Goal: Contribute content: Add original content to the website for others to see

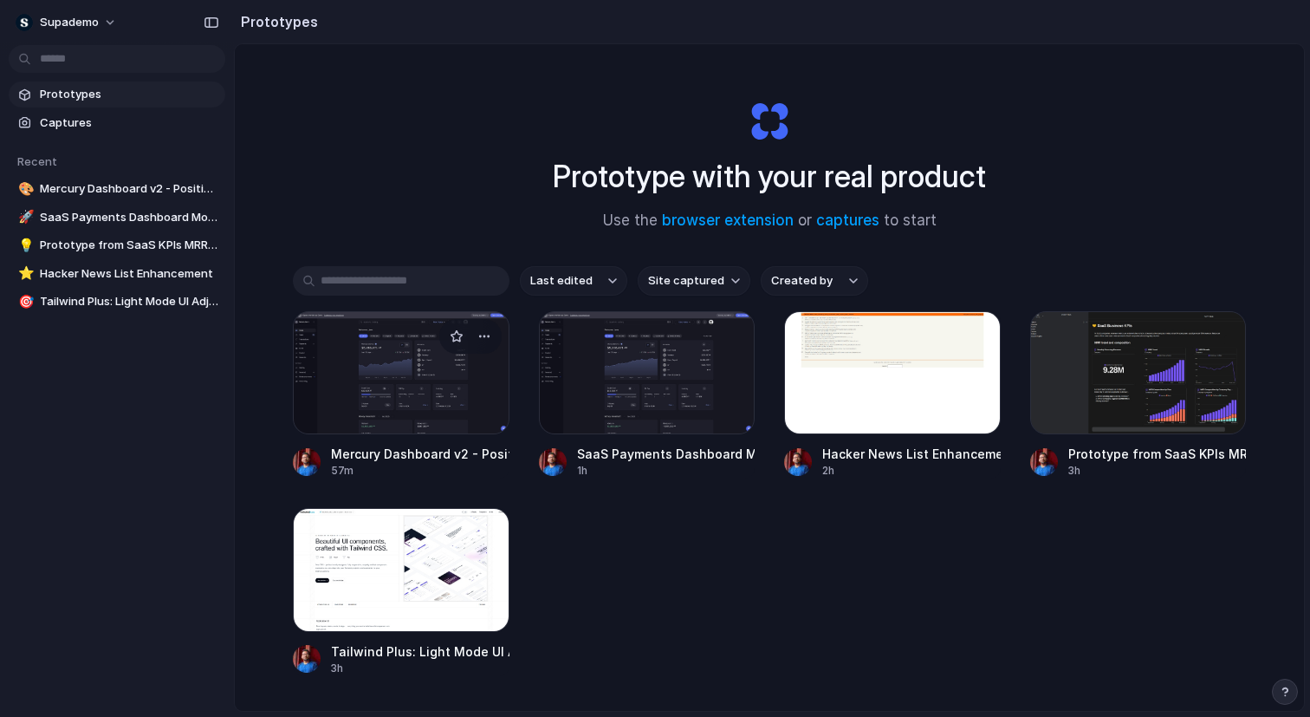
click at [387, 406] on div at bounding box center [401, 372] width 217 height 123
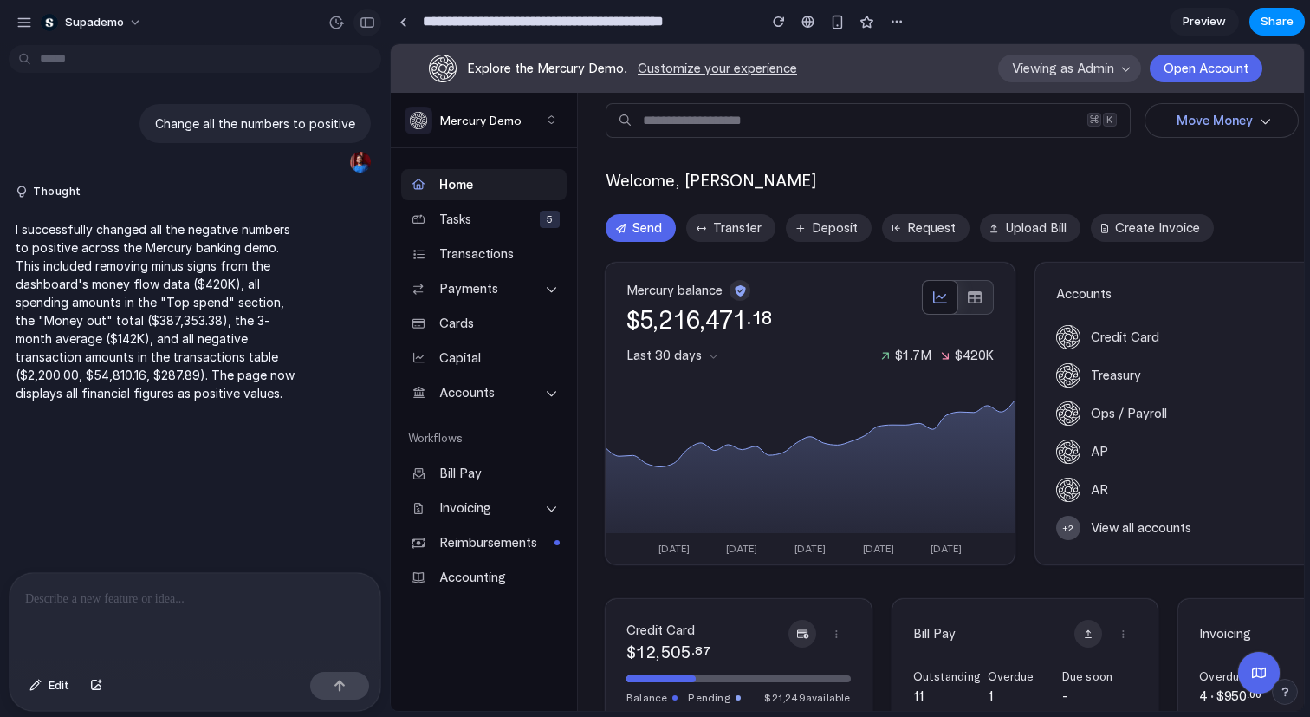
click at [364, 26] on div "button" at bounding box center [368, 22] width 16 height 12
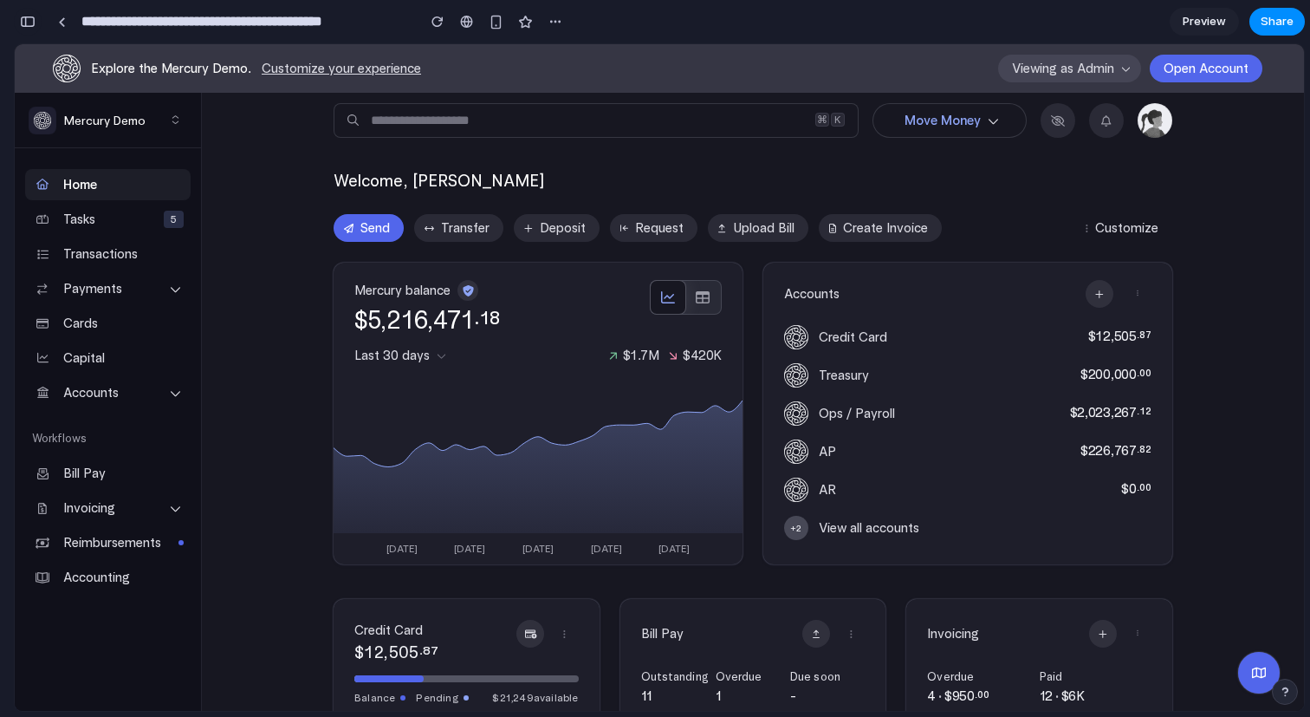
click at [31, 21] on div "button" at bounding box center [28, 22] width 16 height 12
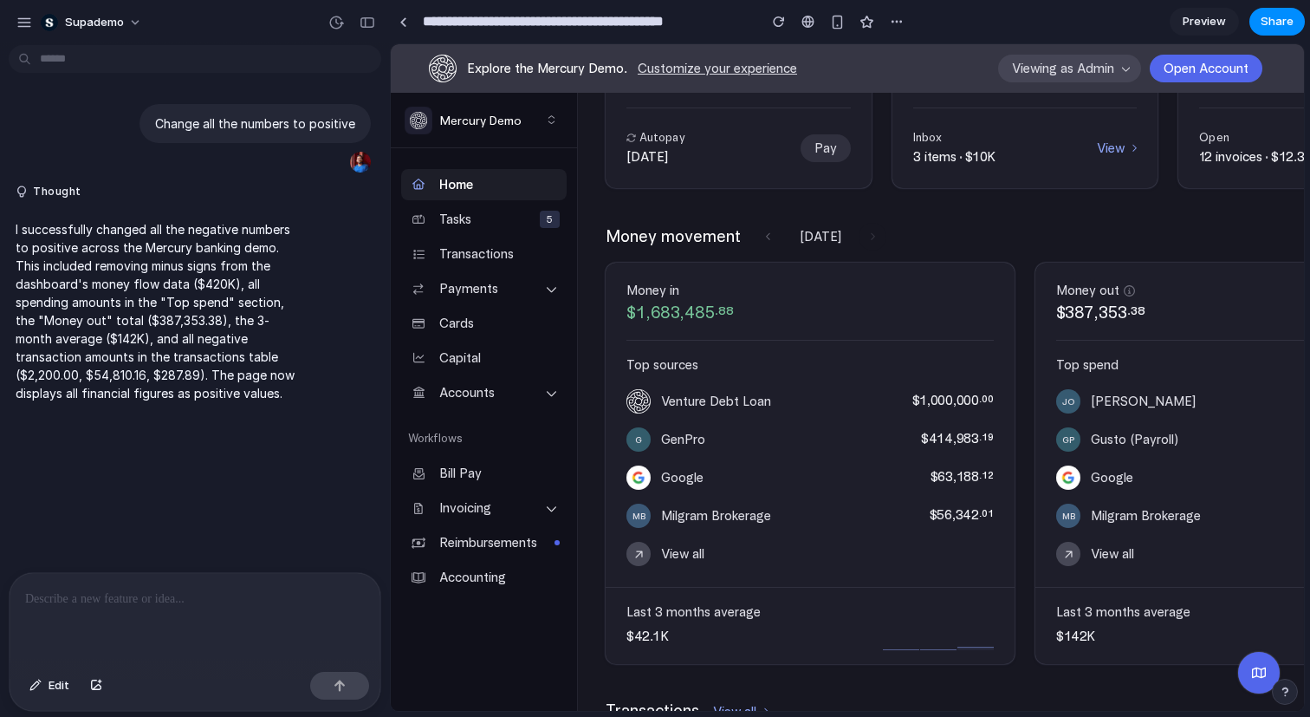
scroll to position [701, 0]
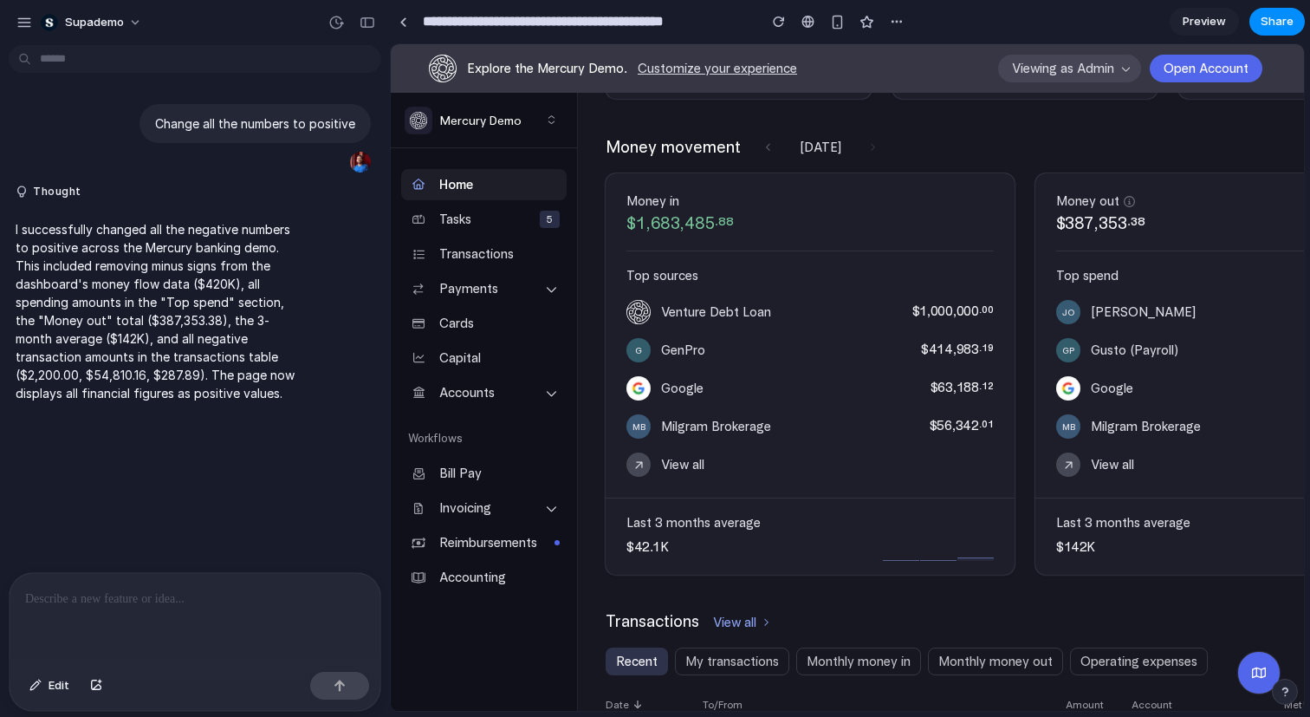
click at [228, 627] on div at bounding box center [195, 619] width 371 height 92
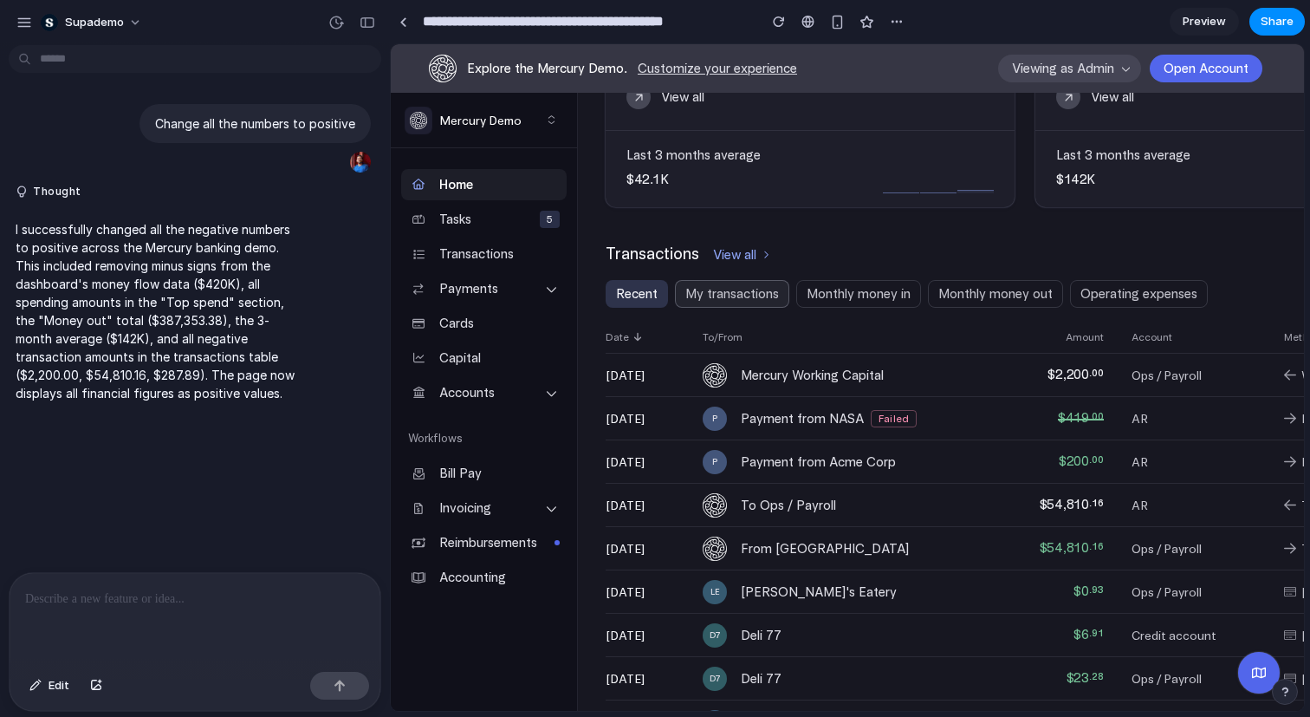
scroll to position [1263, 0]
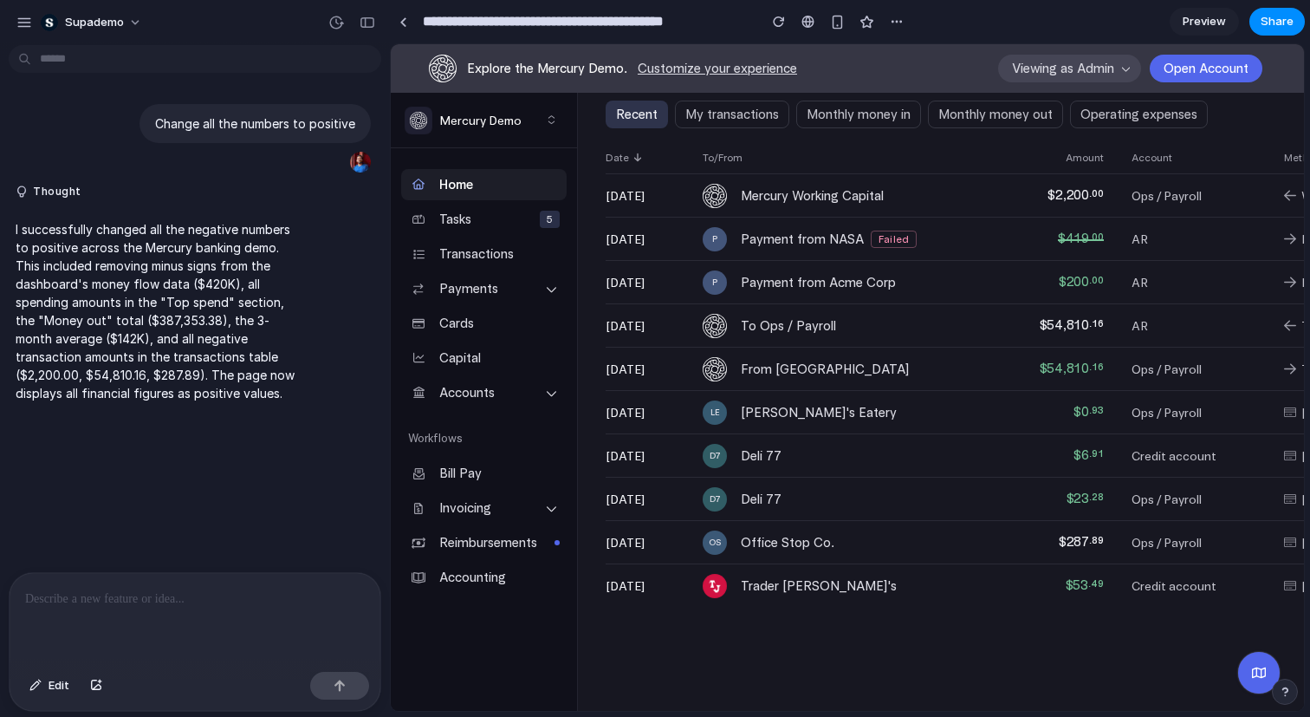
click at [258, 597] on p at bounding box center [195, 598] width 340 height 21
